Goal: Find specific page/section: Find specific page/section

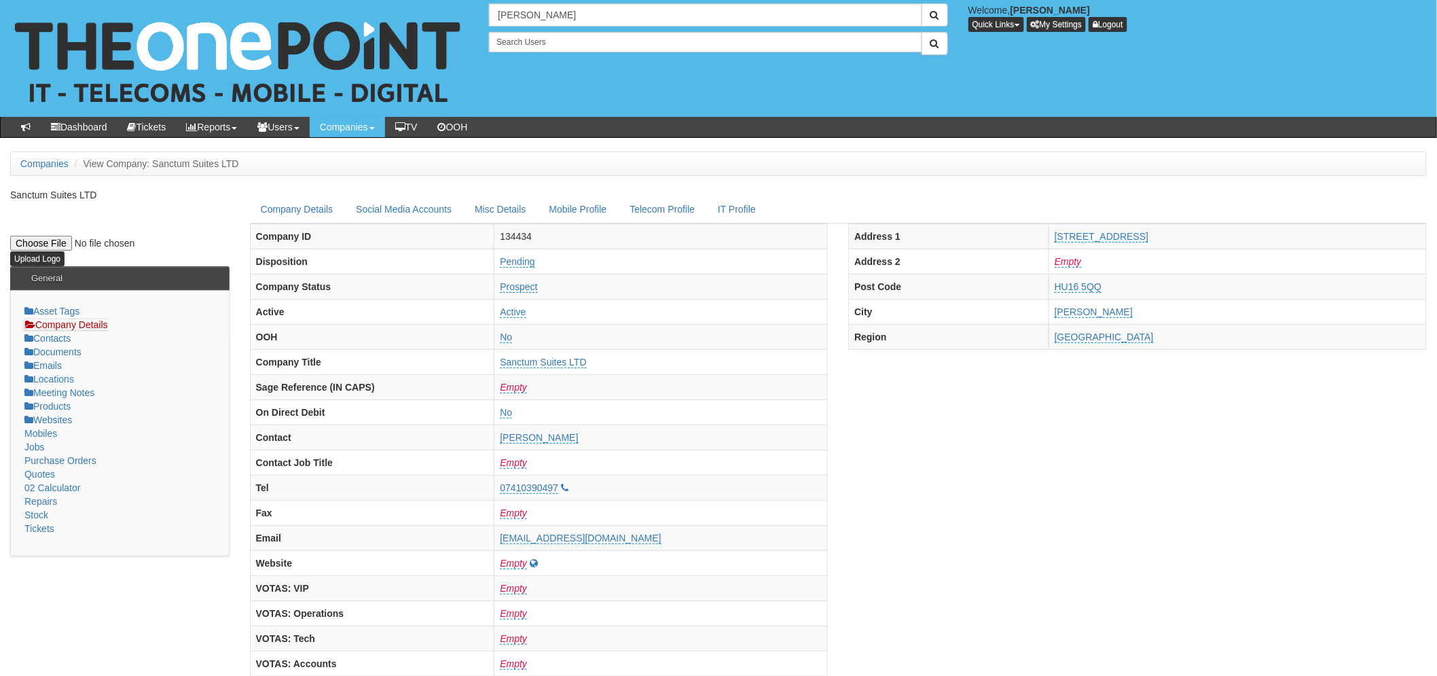
type input "[PERSON_NAME]"
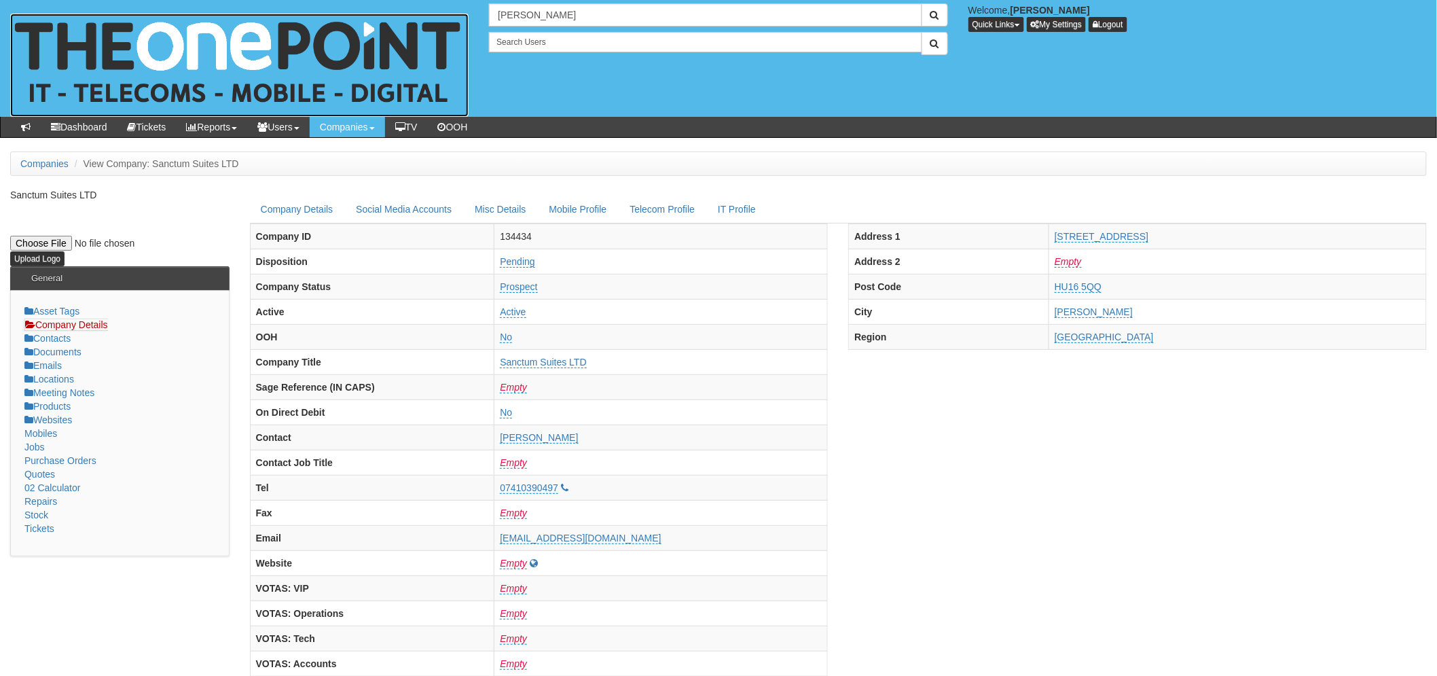
click at [280, 48] on img at bounding box center [239, 65] width 458 height 103
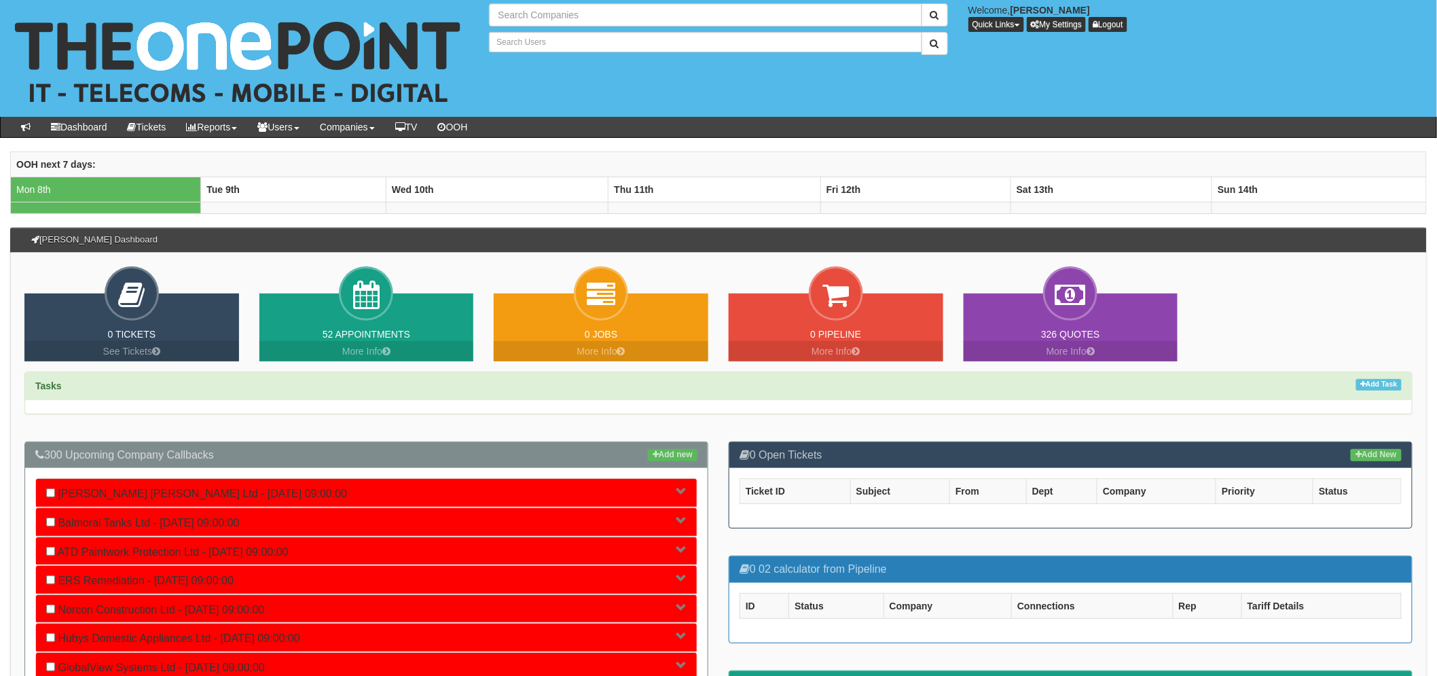
type input "Search Companies"
type input "Search Users"
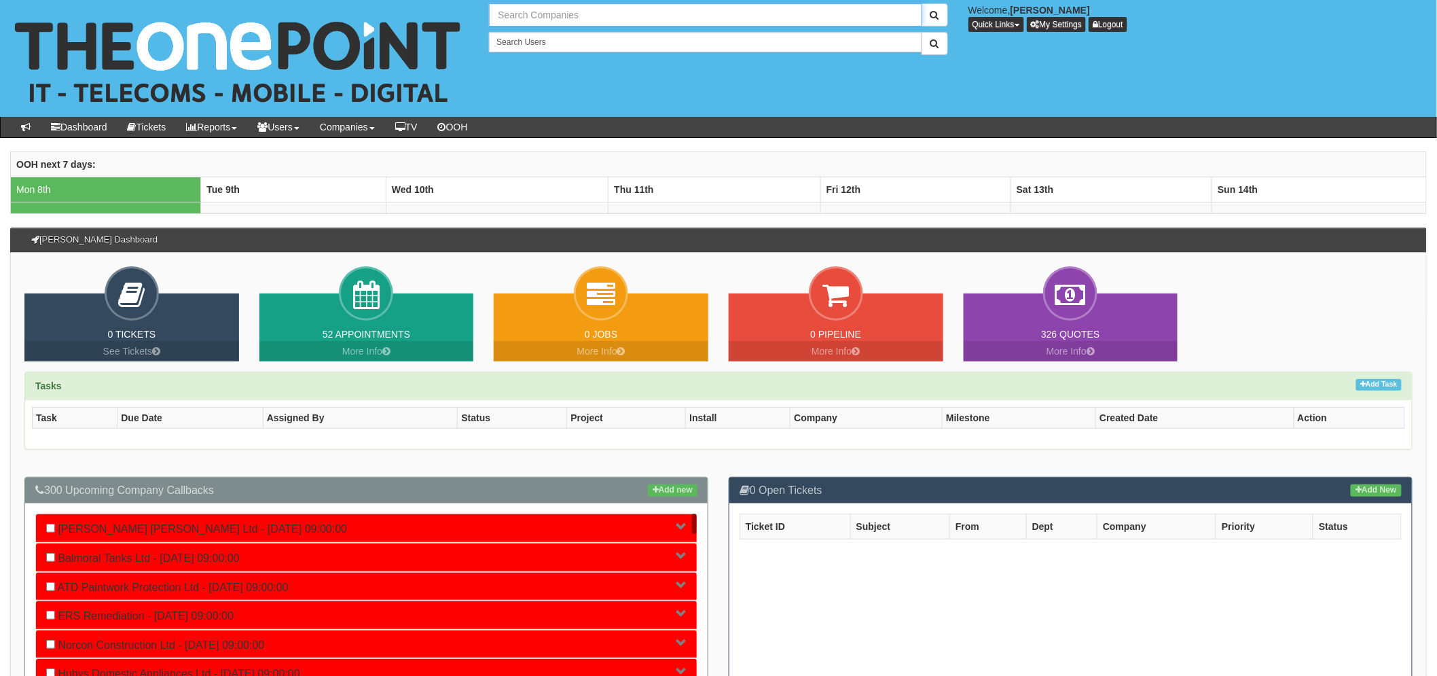
click at [520, 16] on input "text" at bounding box center [705, 14] width 432 height 23
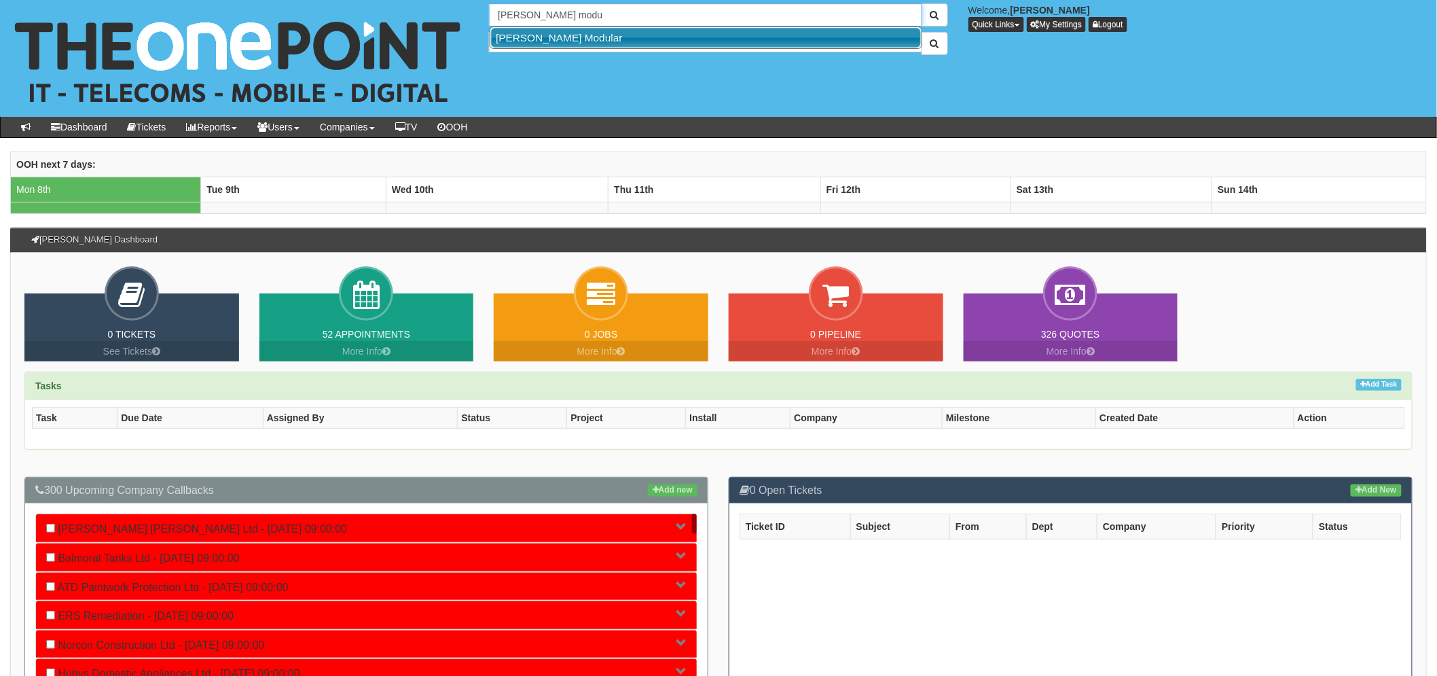
click at [551, 36] on link "Walker Modular" at bounding box center [706, 38] width 430 height 20
type input "Walker Modular"
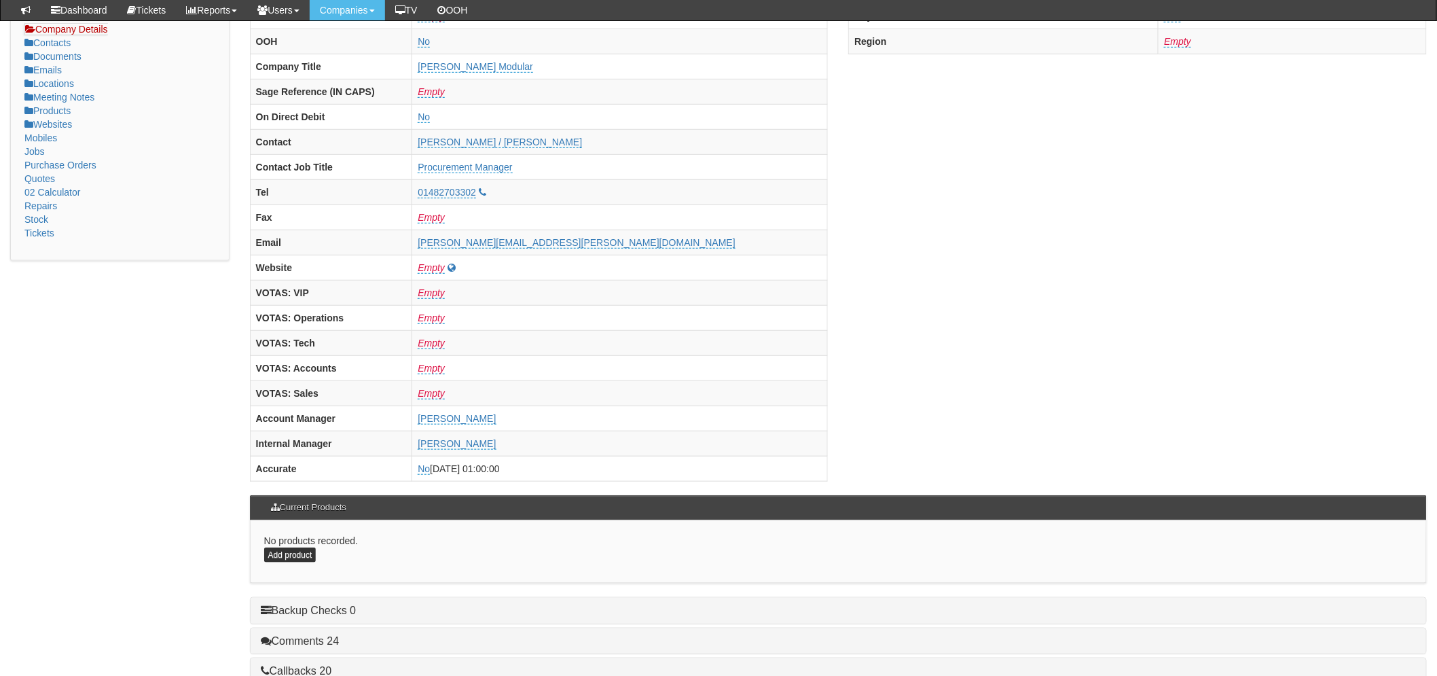
scroll to position [226, 0]
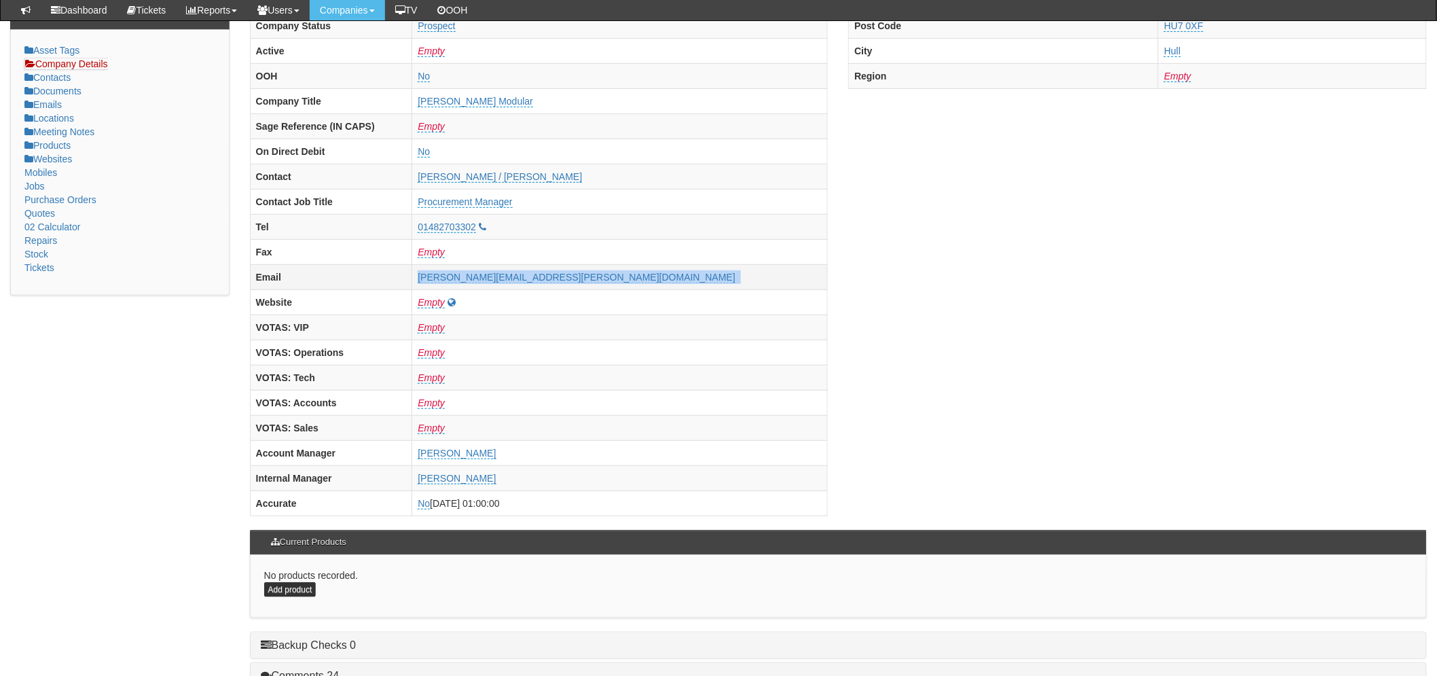
drag, startPoint x: 682, startPoint y: 279, endPoint x: 500, endPoint y: 274, distance: 182.0
click at [500, 274] on tr "Email tony.stansfield@walkermodular.com" at bounding box center [539, 277] width 578 height 25
copy tr "tony.stansfield@walkermodular.com"
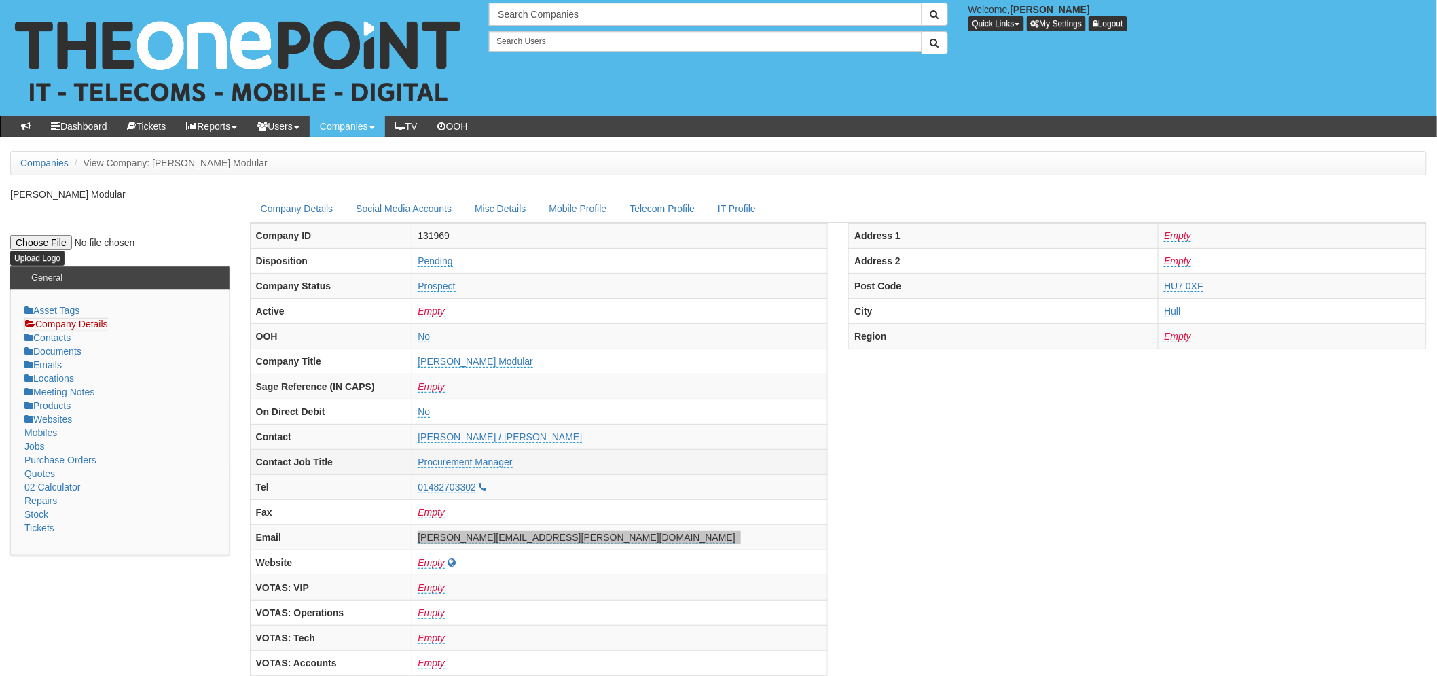
scroll to position [0, 0]
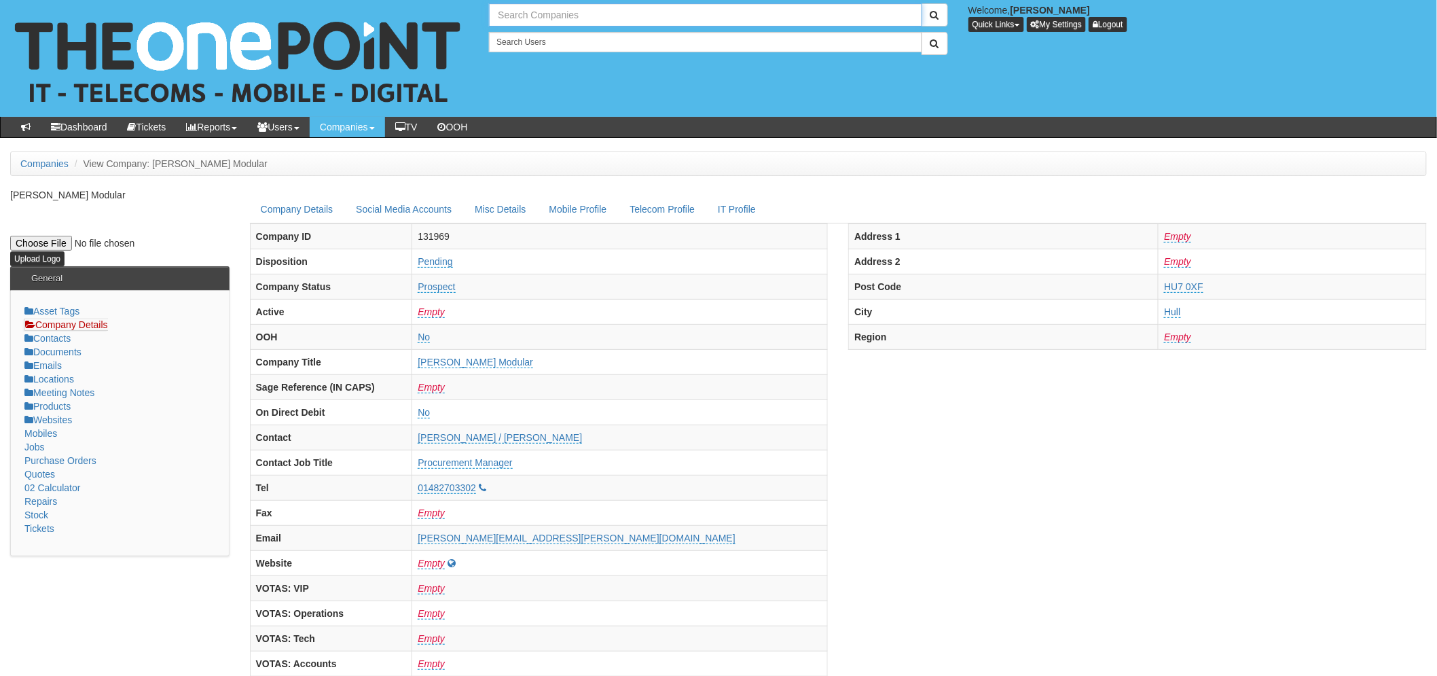
click at [542, 12] on input "text" at bounding box center [705, 14] width 432 height 23
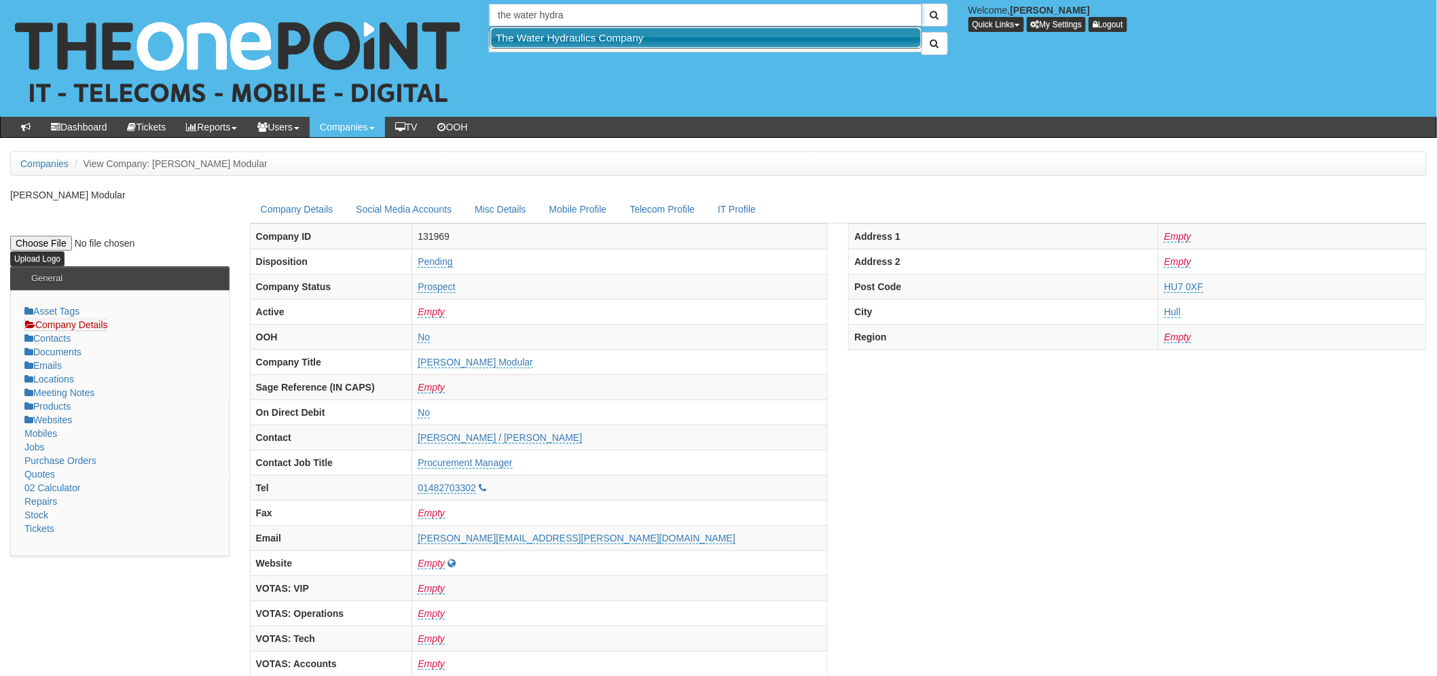
click at [569, 39] on link "The Water Hydraulics Company" at bounding box center [706, 38] width 430 height 20
type input "The Water Hydraulics Company"
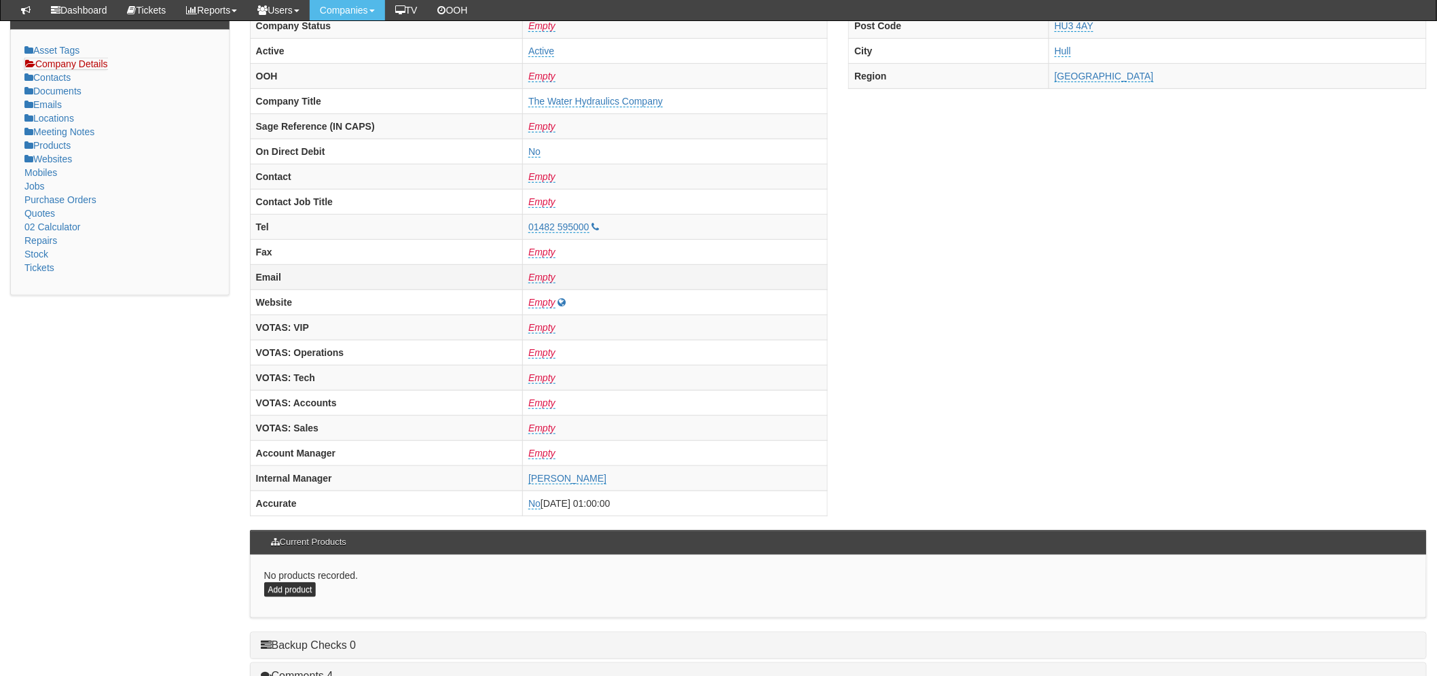
scroll to position [528, 0]
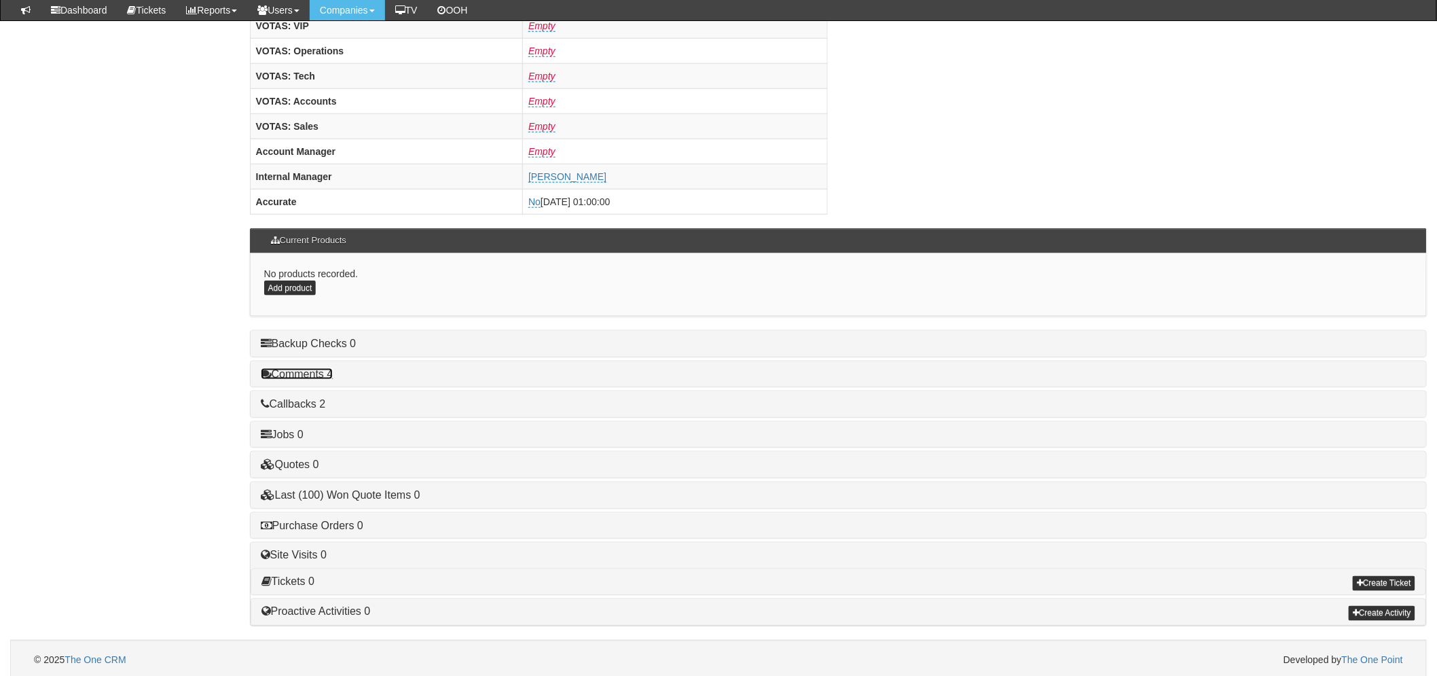
click at [333, 377] on link "Comments 4" at bounding box center [297, 374] width 73 height 12
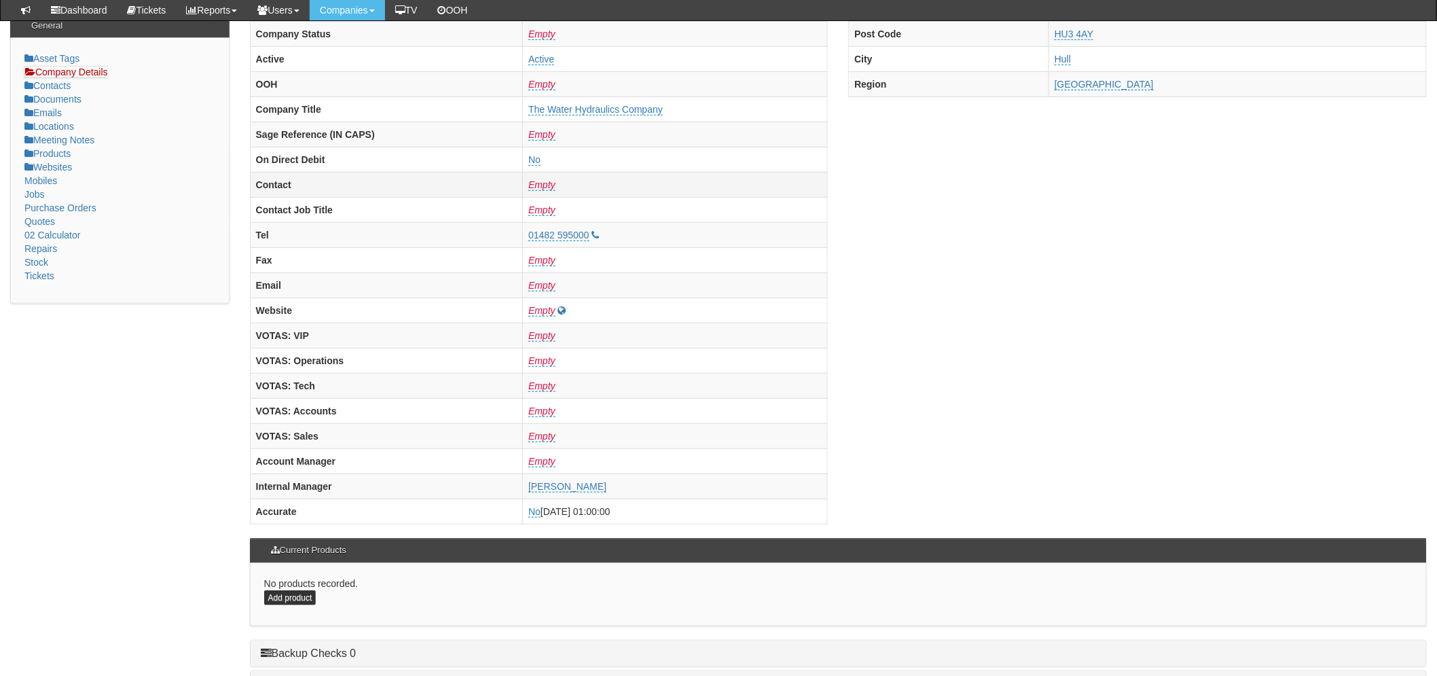
scroll to position [0, 0]
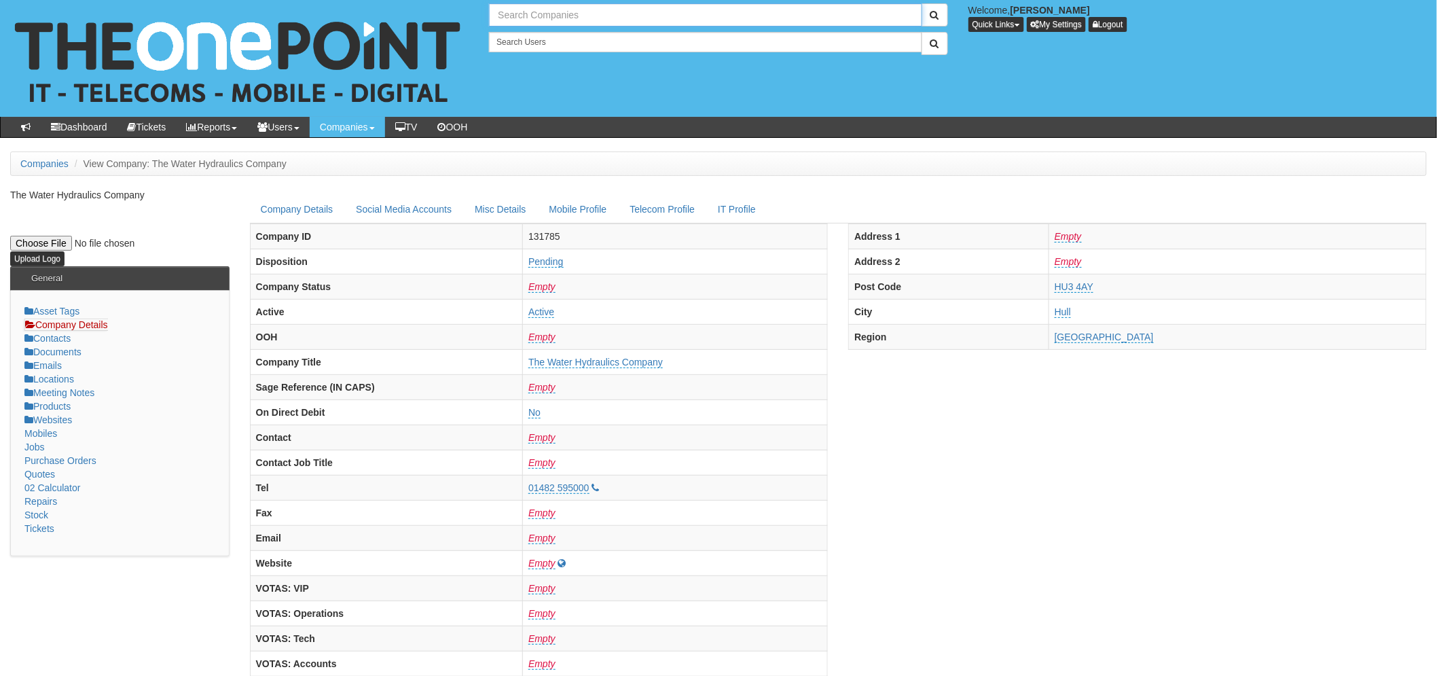
click at [550, 16] on input "text" at bounding box center [705, 14] width 432 height 23
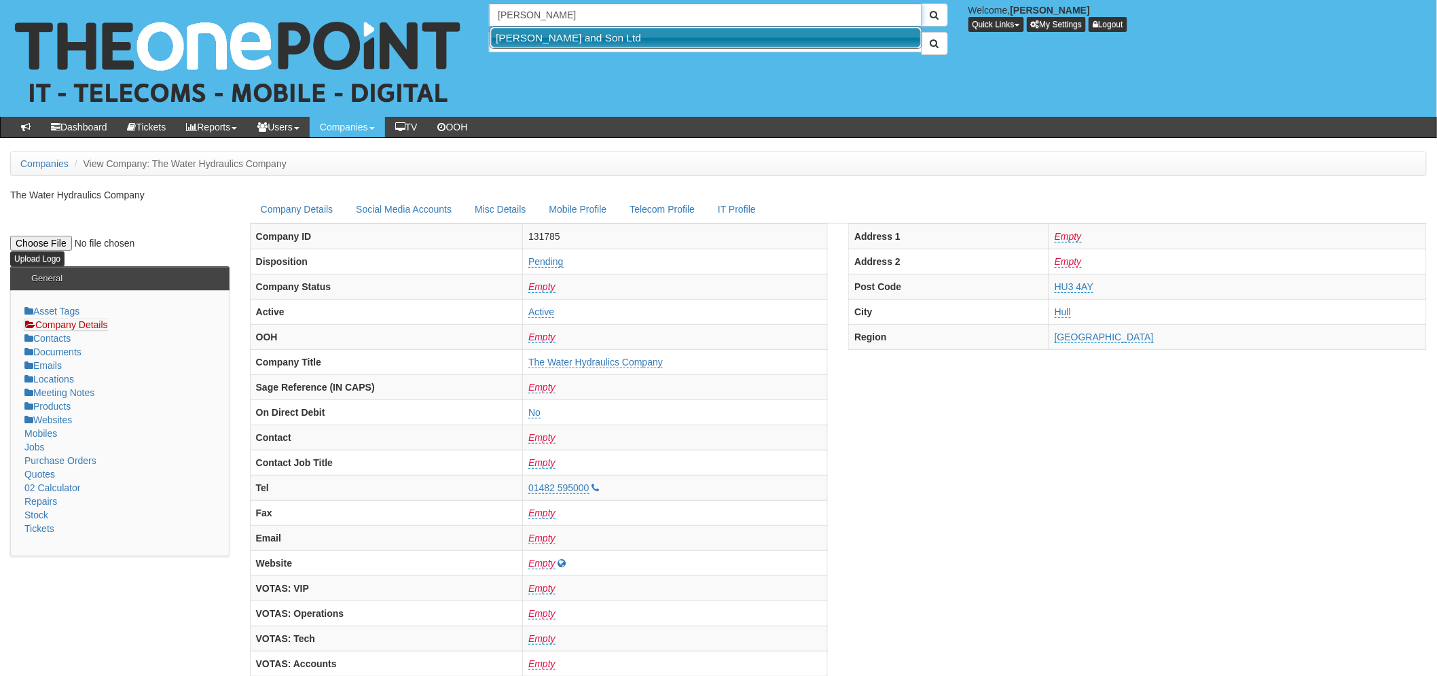
click at [564, 38] on link "George Lodge and Son Ltd" at bounding box center [706, 38] width 430 height 20
type input "George Lodge and Son Ltd"
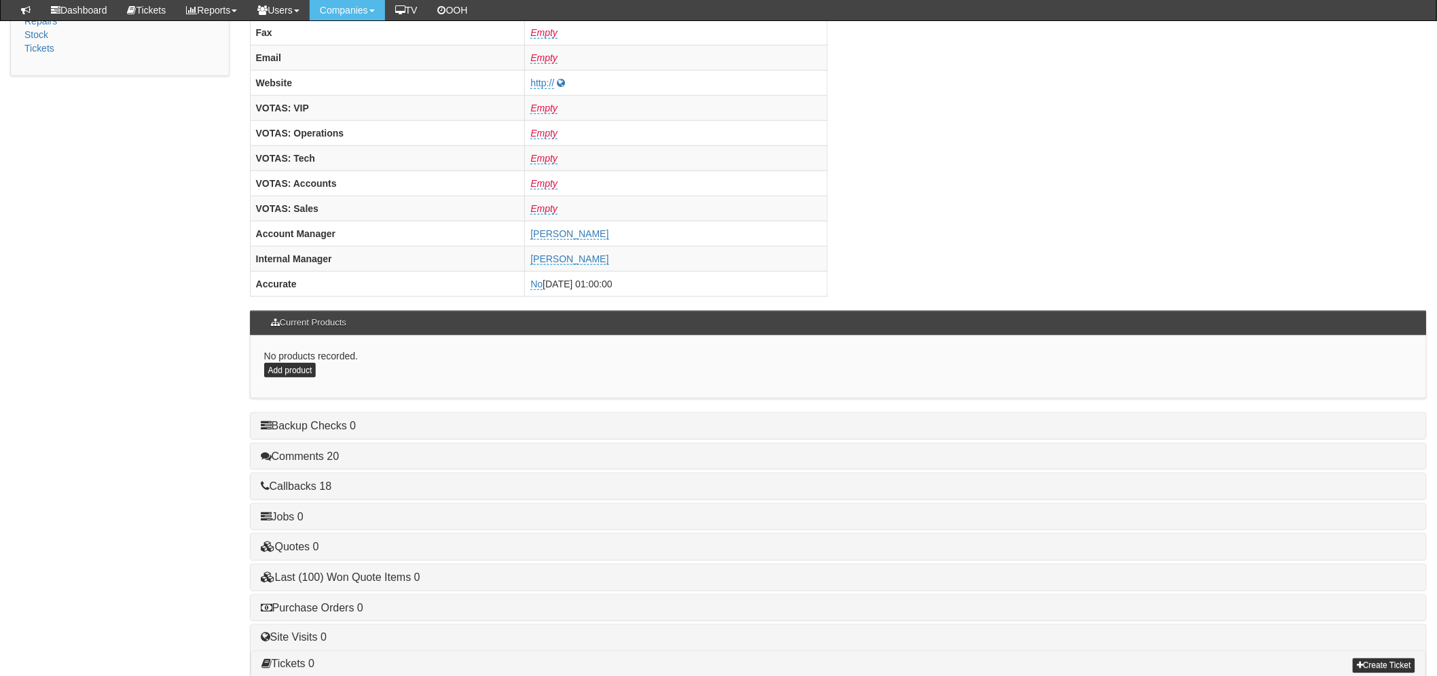
scroll to position [528, 0]
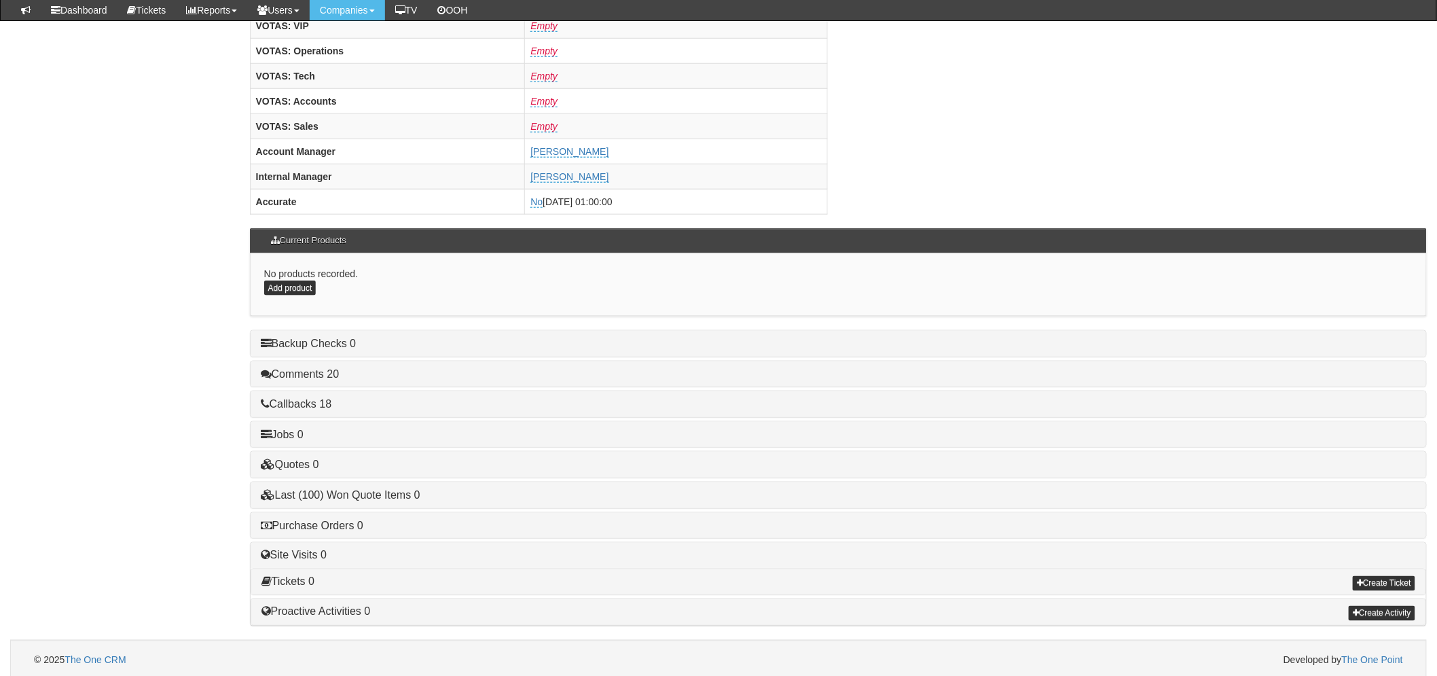
click at [309, 398] on div "Callbacks 18" at bounding box center [838, 404] width 1175 height 26
click at [319, 374] on link "Comments 20" at bounding box center [300, 374] width 79 height 12
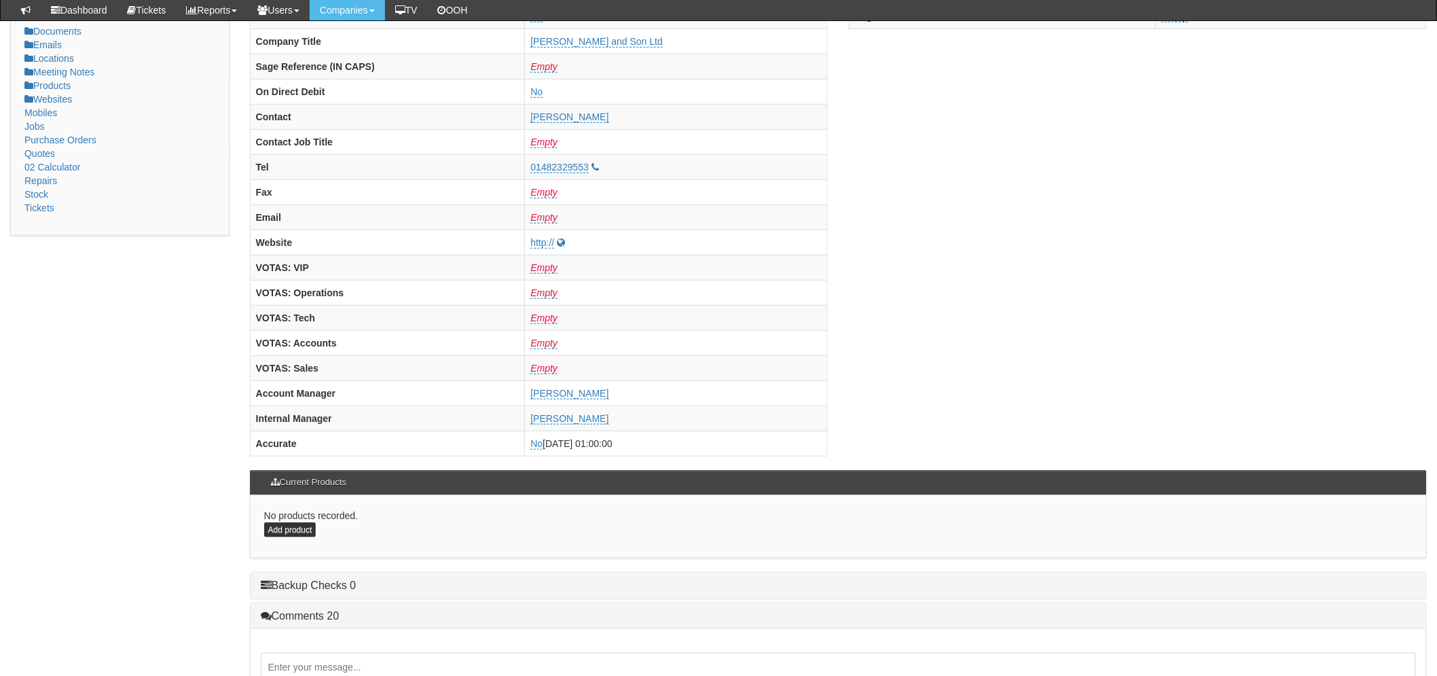
scroll to position [0, 0]
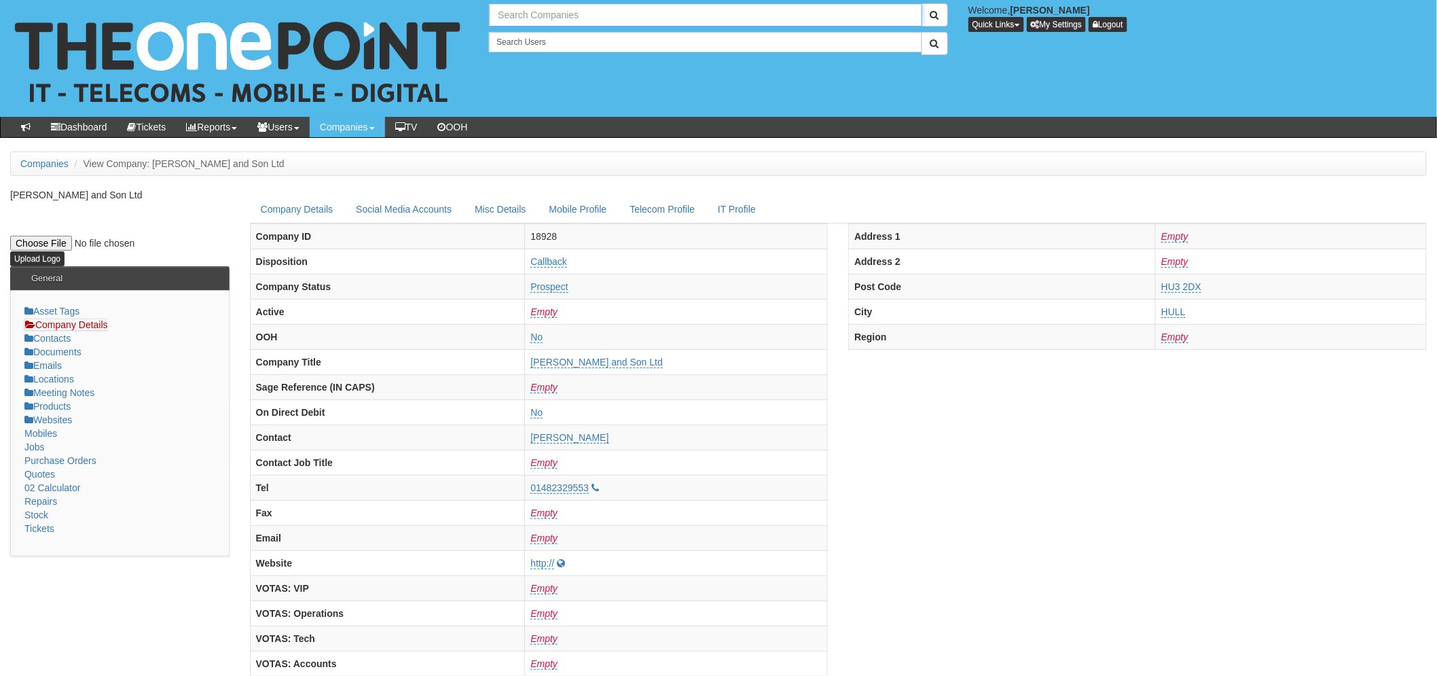
click at [520, 24] on input "text" at bounding box center [705, 14] width 432 height 23
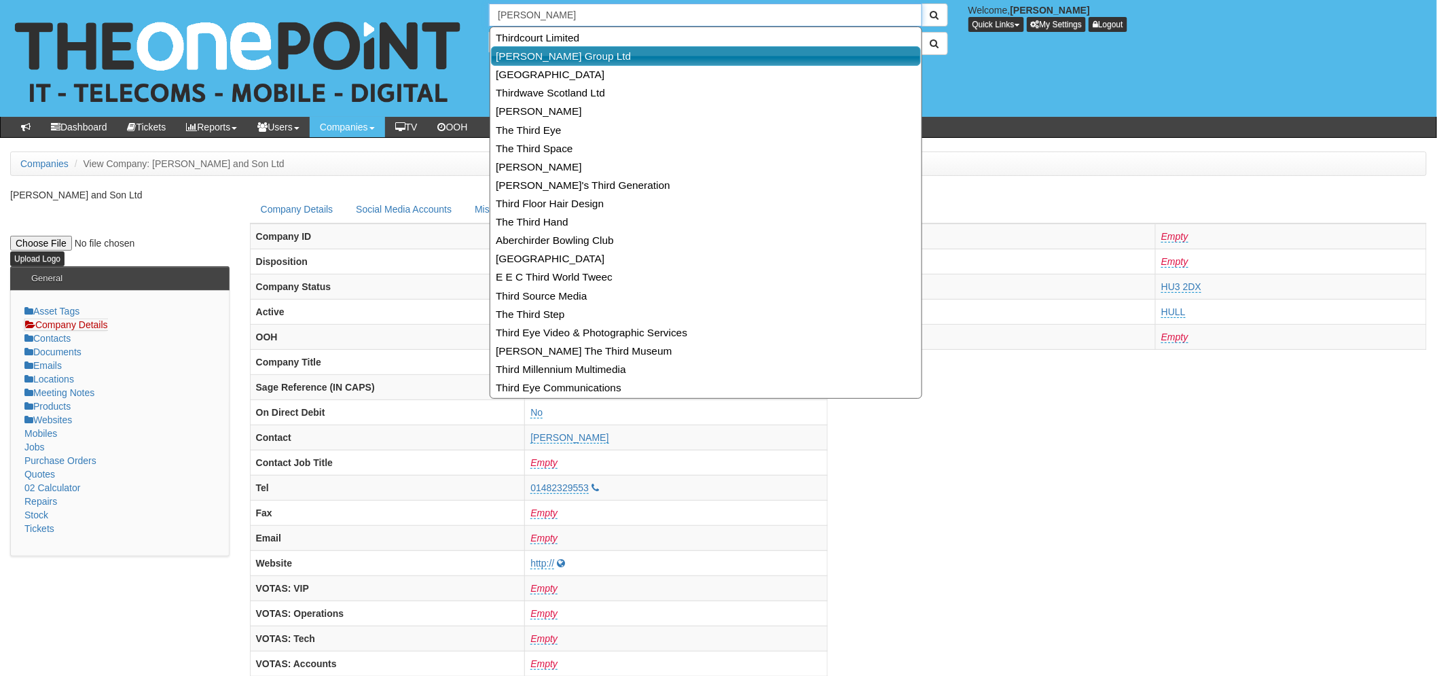
click at [544, 56] on link "[PERSON_NAME] Group Ltd" at bounding box center [706, 56] width 430 height 20
type input "[PERSON_NAME] Group Ltd"
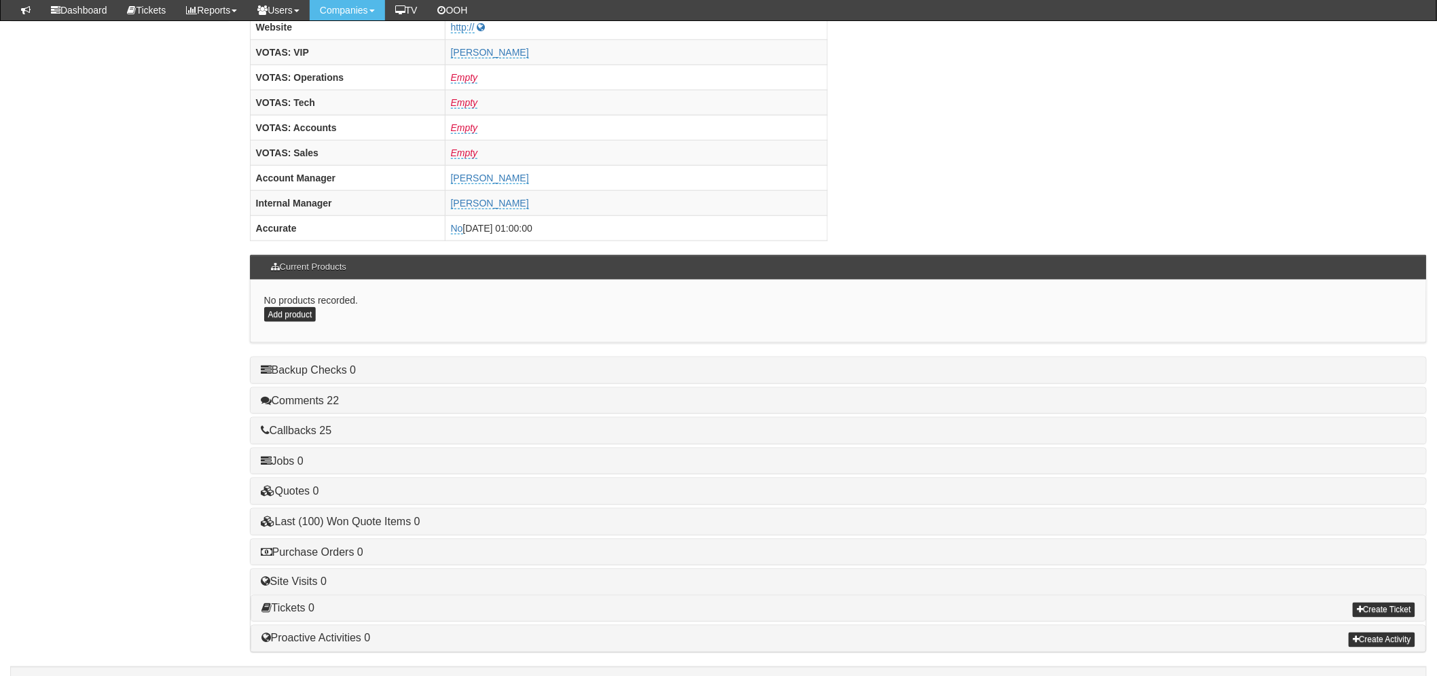
scroll to position [528, 0]
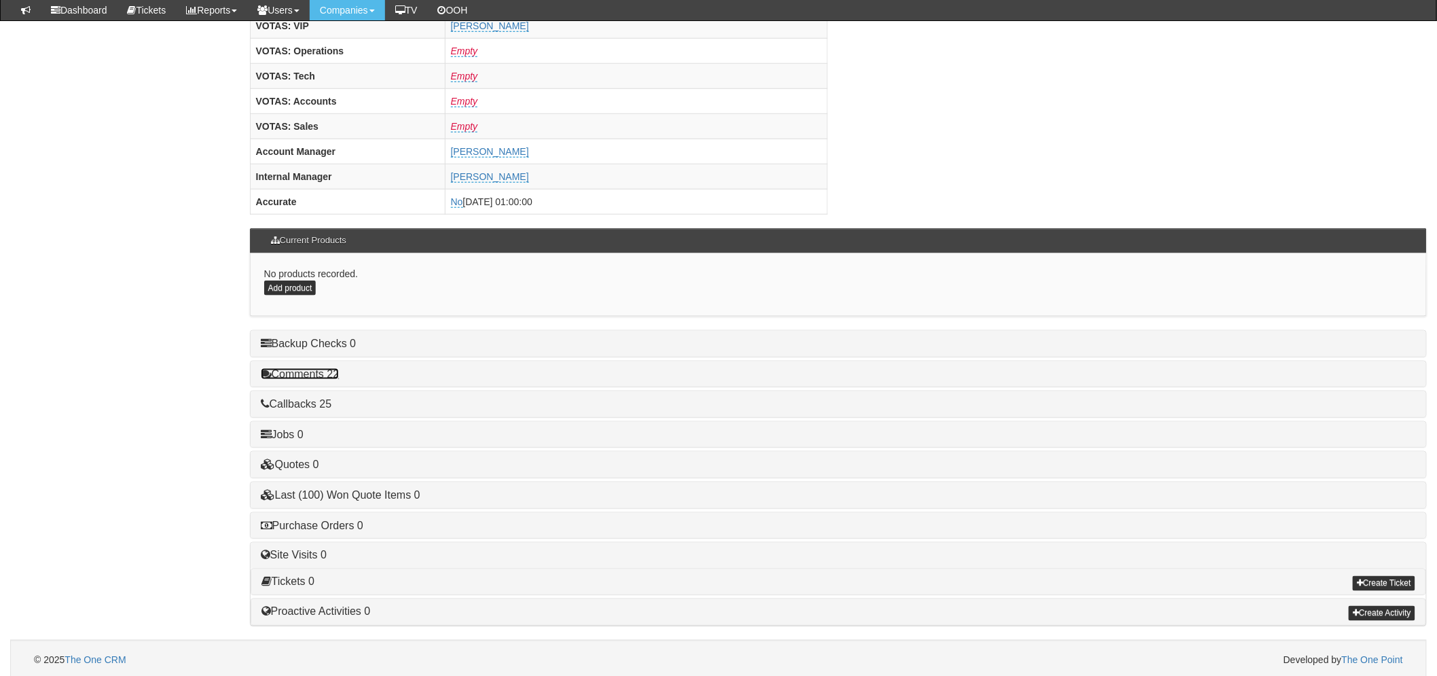
click at [311, 369] on link "Comments 22" at bounding box center [300, 374] width 79 height 12
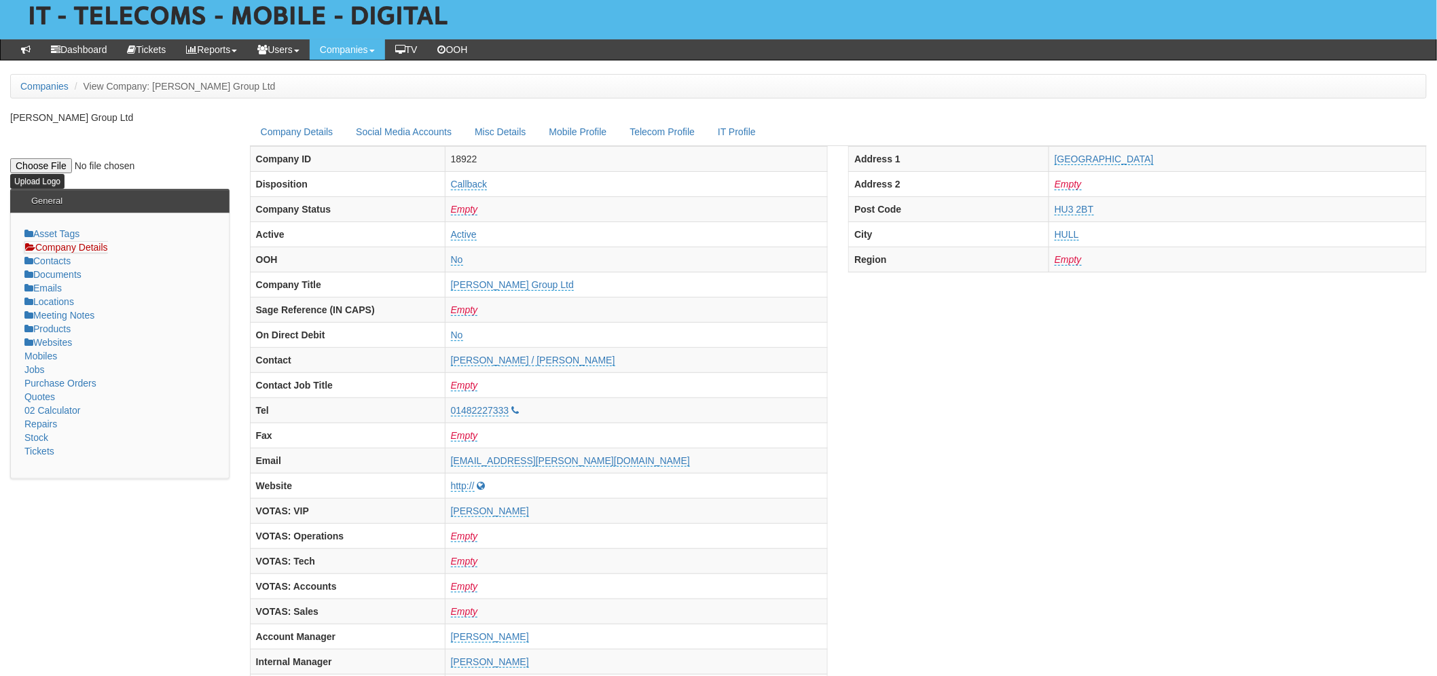
scroll to position [0, 0]
